Goal: Transaction & Acquisition: Purchase product/service

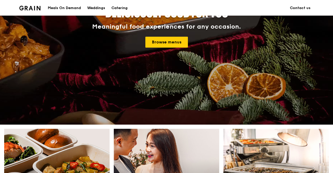
scroll to position [78, 0]
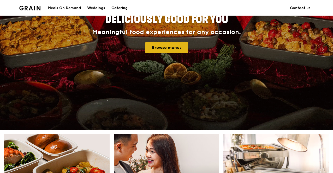
click at [173, 48] on link "Browse menus" at bounding box center [166, 47] width 43 height 11
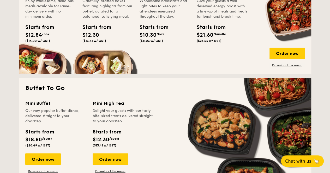
scroll to position [365, 0]
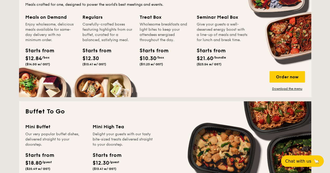
drag, startPoint x: 292, startPoint y: 77, endPoint x: 264, endPoint y: 85, distance: 29.3
click at [292, 77] on div "Order now" at bounding box center [286, 76] width 35 height 11
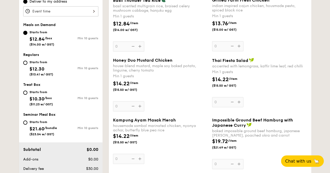
scroll to position [183, 0]
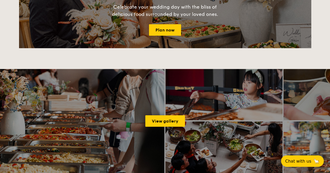
scroll to position [936, 0]
